Goal: Task Accomplishment & Management: Manage account settings

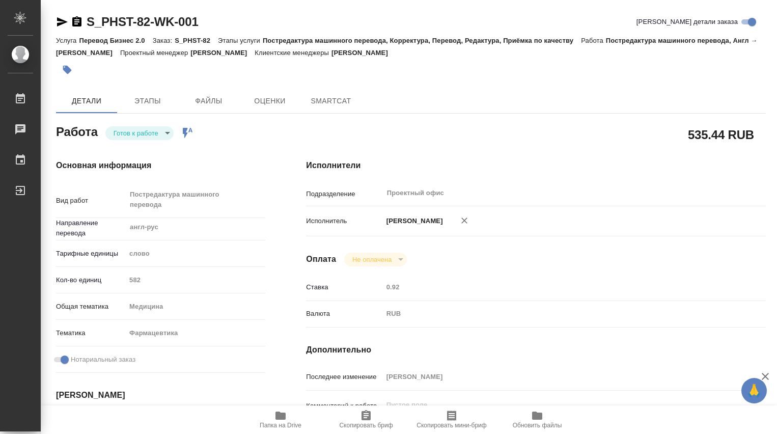
type textarea "x"
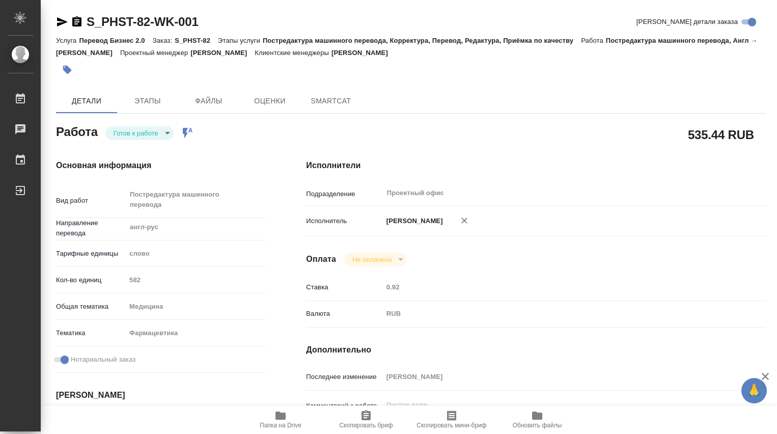
type textarea "x"
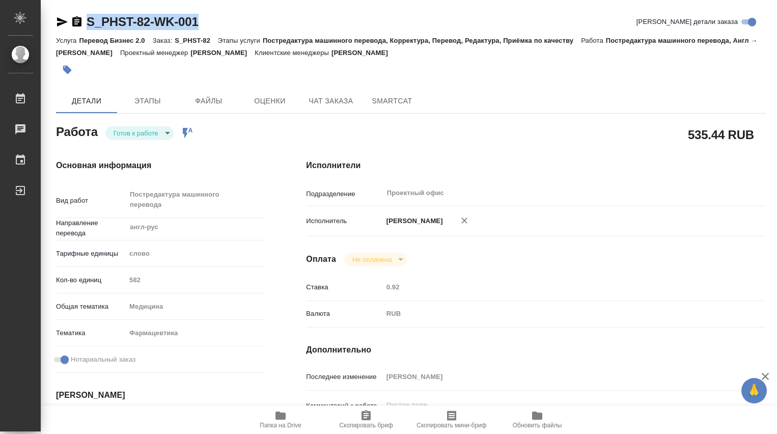
drag, startPoint x: 218, startPoint y: 23, endPoint x: 86, endPoint y: 23, distance: 132.3
click at [86, 23] on div "S_PHST-82-WK-001 Кратко детали заказа" at bounding box center [410, 22] width 709 height 16
type textarea "x"
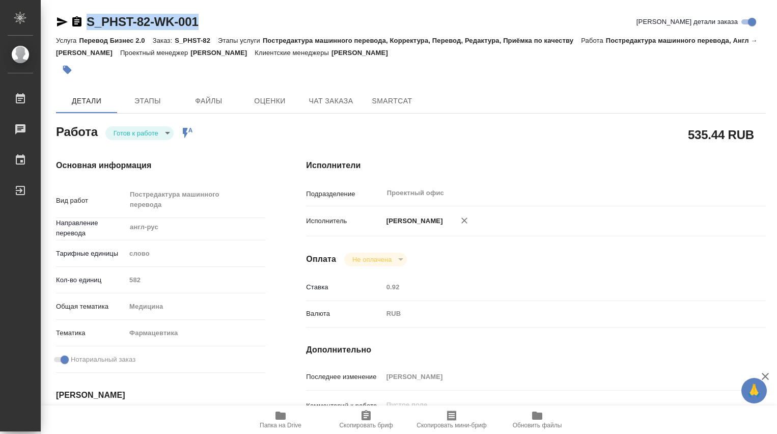
type textarea "x"
copy link "S_PHST-82-WK-001"
type textarea "x"
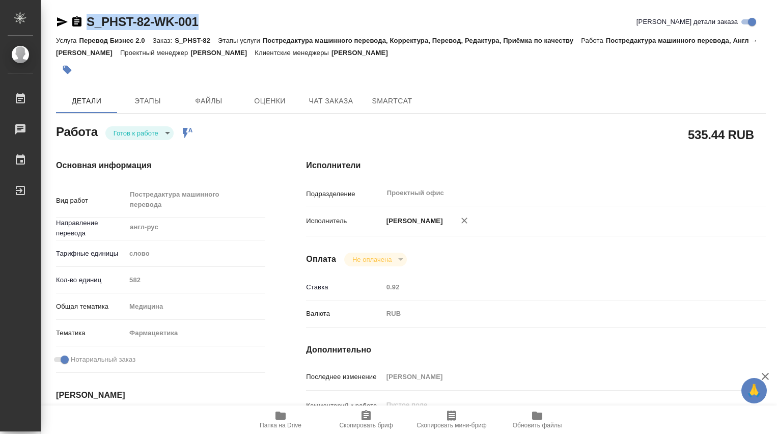
type textarea "x"
click at [166, 134] on body "🙏 .cls-1 fill:#fff; AWATERA Dmitrieva Olga Работы Чаты График Выйти S_PHST-82-W…" at bounding box center [388, 217] width 777 height 434
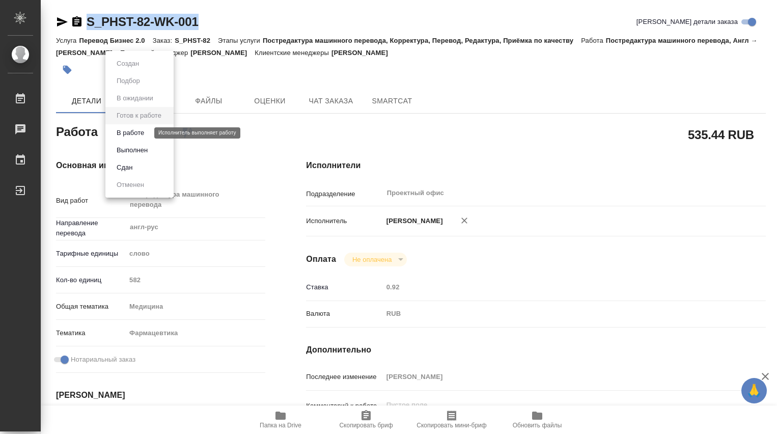
click at [122, 131] on button "В работе" at bounding box center [130, 132] width 34 height 11
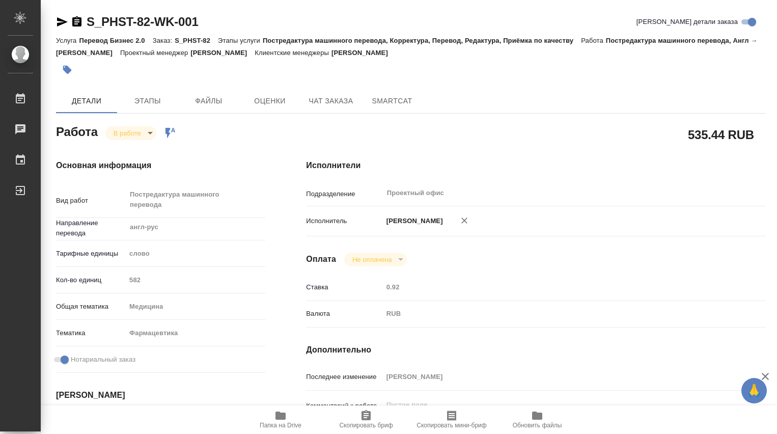
type textarea "x"
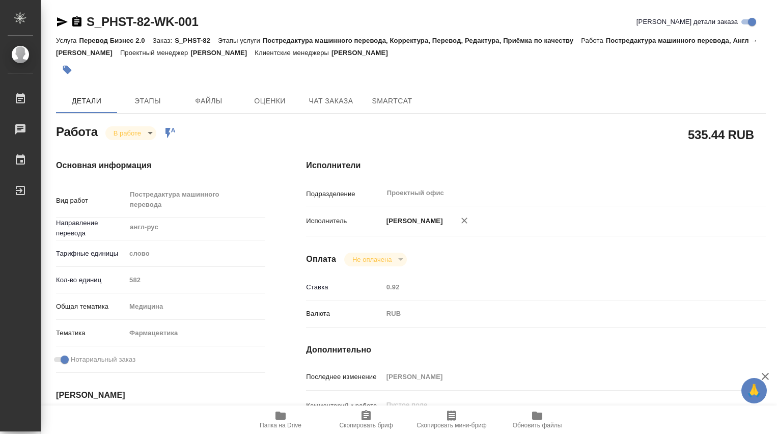
type textarea "x"
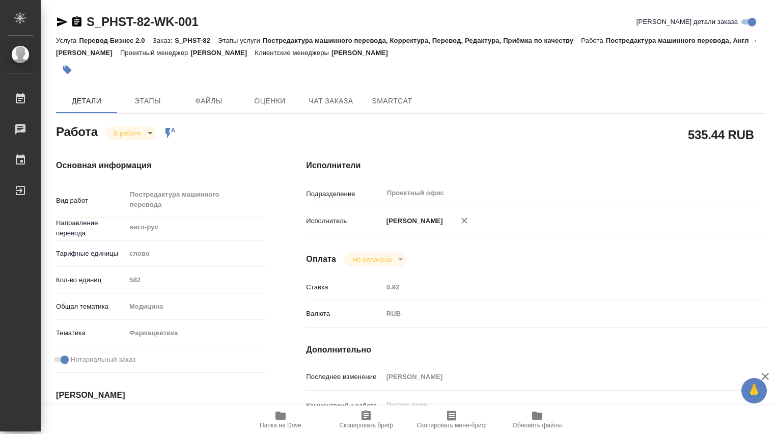
type textarea "x"
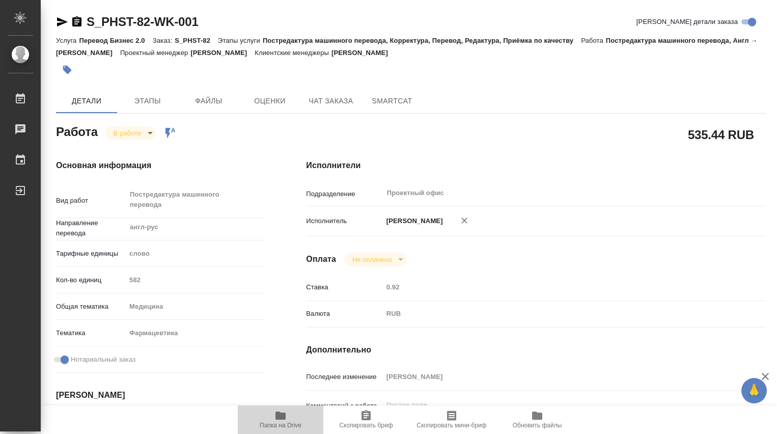
click at [281, 416] on icon "button" at bounding box center [280, 415] width 10 height 8
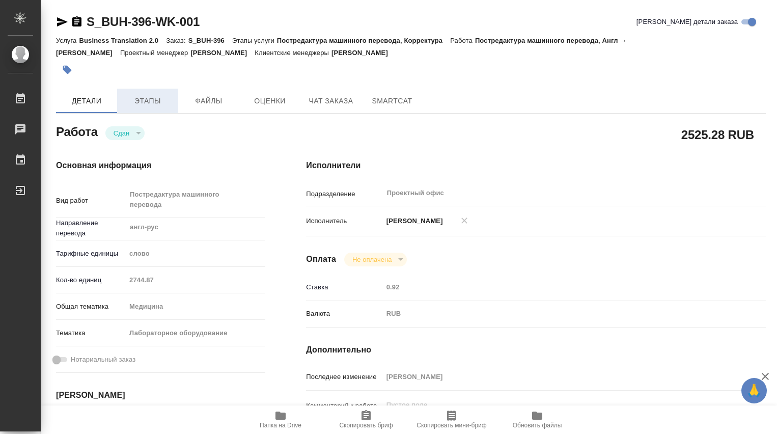
click at [148, 101] on span "Этапы" at bounding box center [147, 101] width 49 height 13
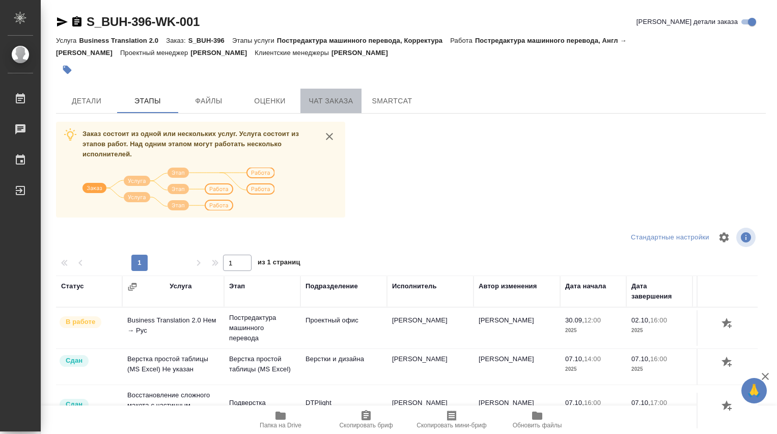
click at [330, 104] on span "Чат заказа" at bounding box center [330, 101] width 49 height 13
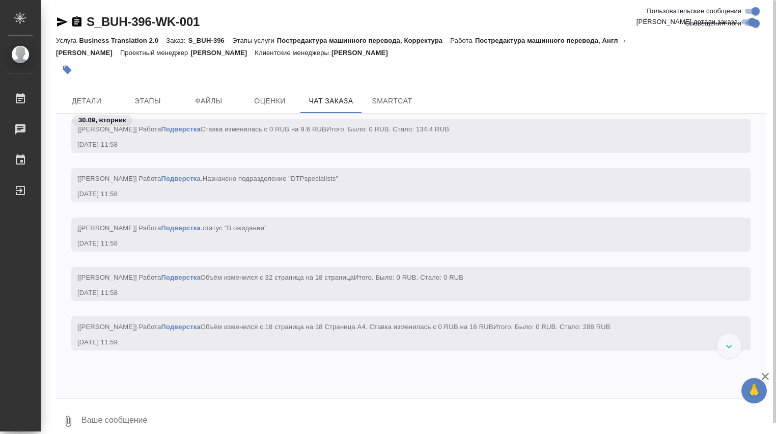
scroll to position [16407, 0]
